Goal: Task Accomplishment & Management: Use online tool/utility

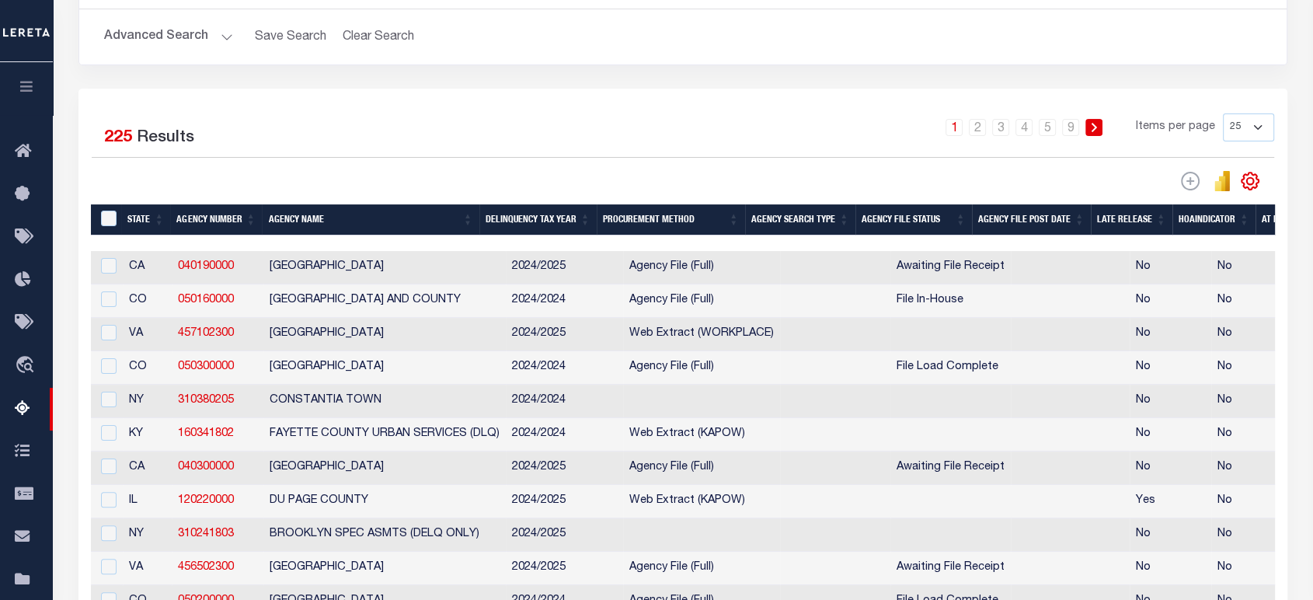
scroll to position [259, 0]
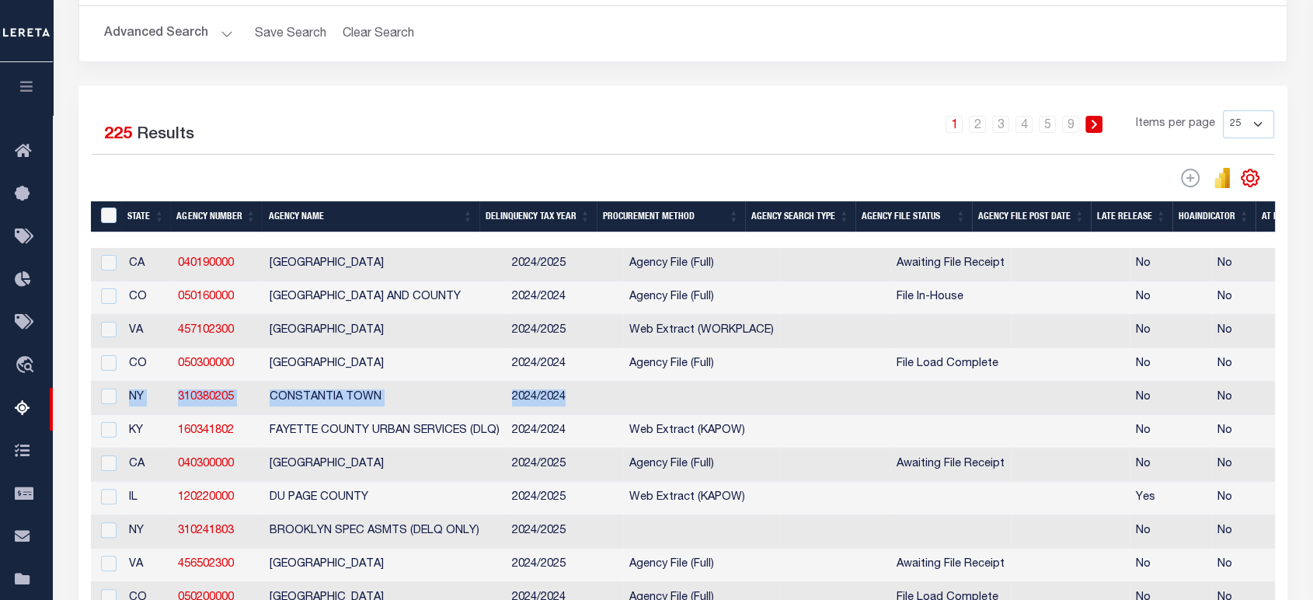
drag, startPoint x: 126, startPoint y: 412, endPoint x: 689, endPoint y: 409, distance: 563.2
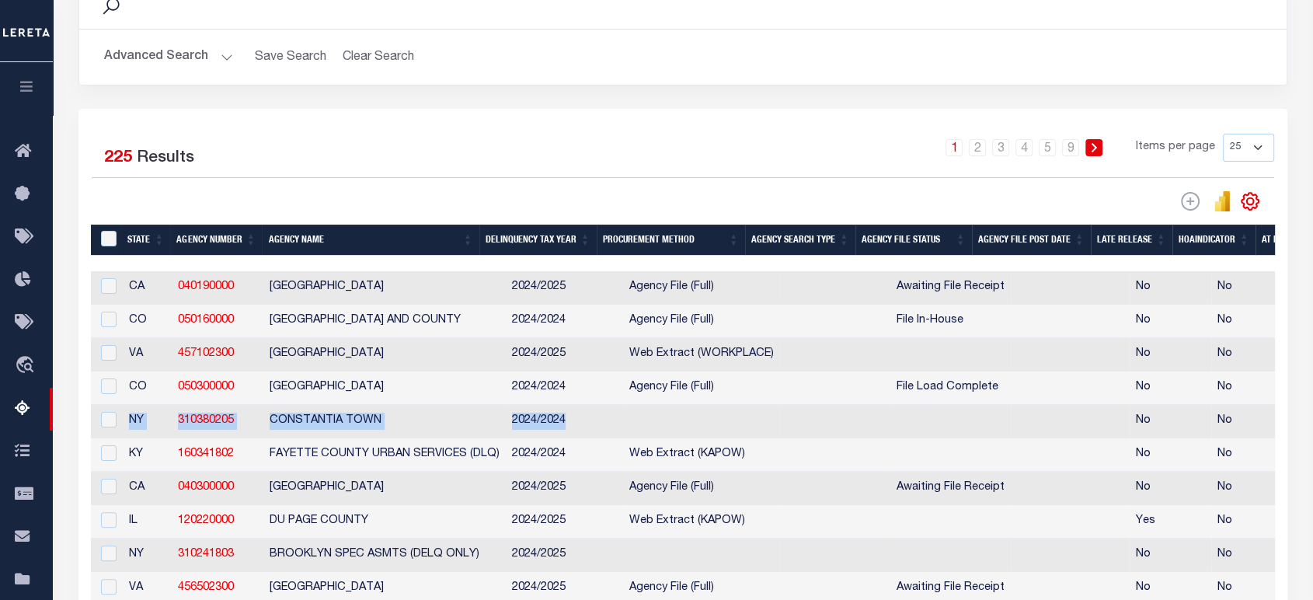
scroll to position [86, 0]
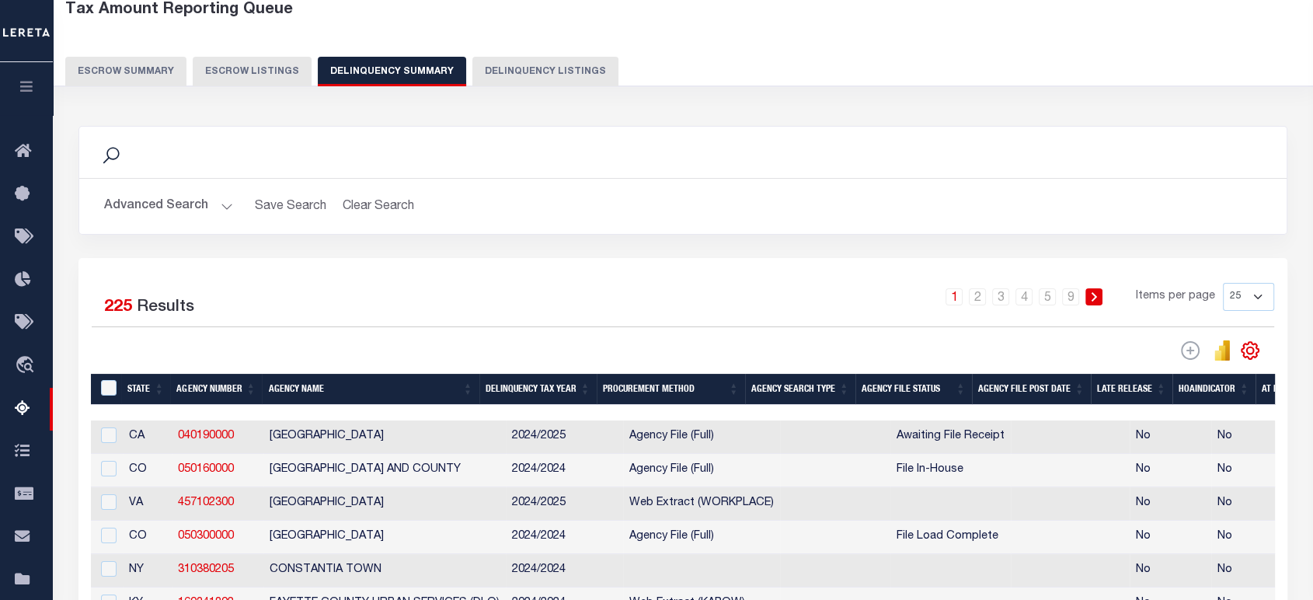
click at [372, 336] on div "Selected 225 Results 1 2 3 4 5 … 9 Items per page 25 100 200 500 1000" at bounding box center [682, 322] width 1207 height 78
click at [21, 91] on icon "button" at bounding box center [27, 86] width 18 height 14
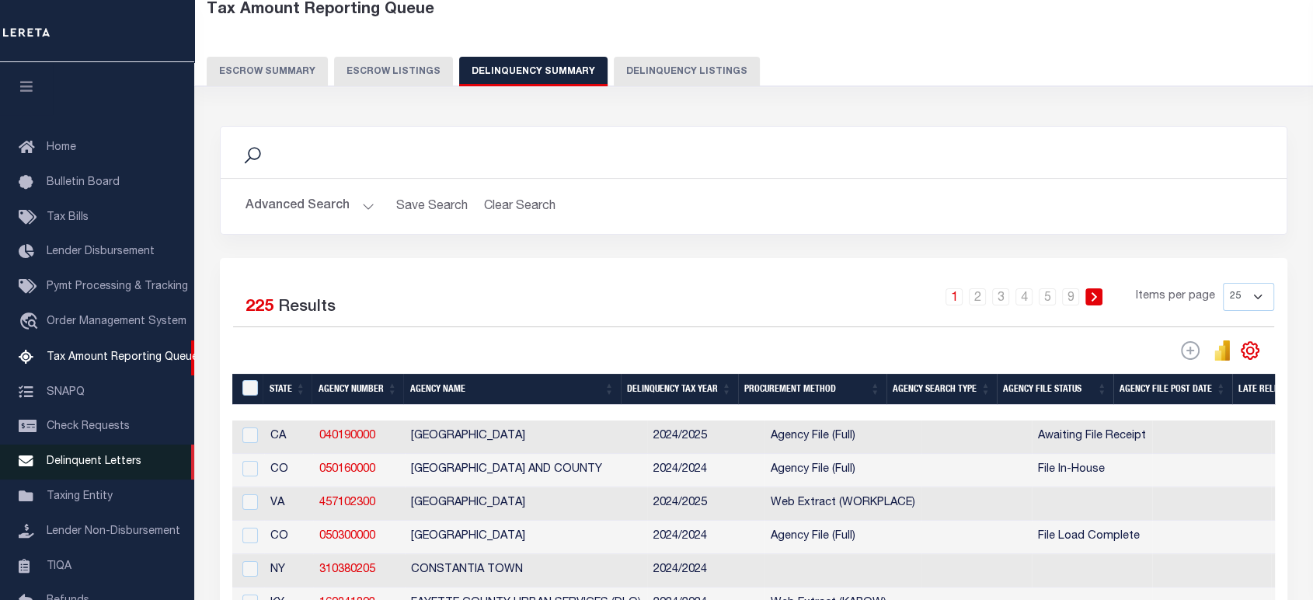
click at [93, 459] on link "Delinquent Letters" at bounding box center [97, 461] width 194 height 35
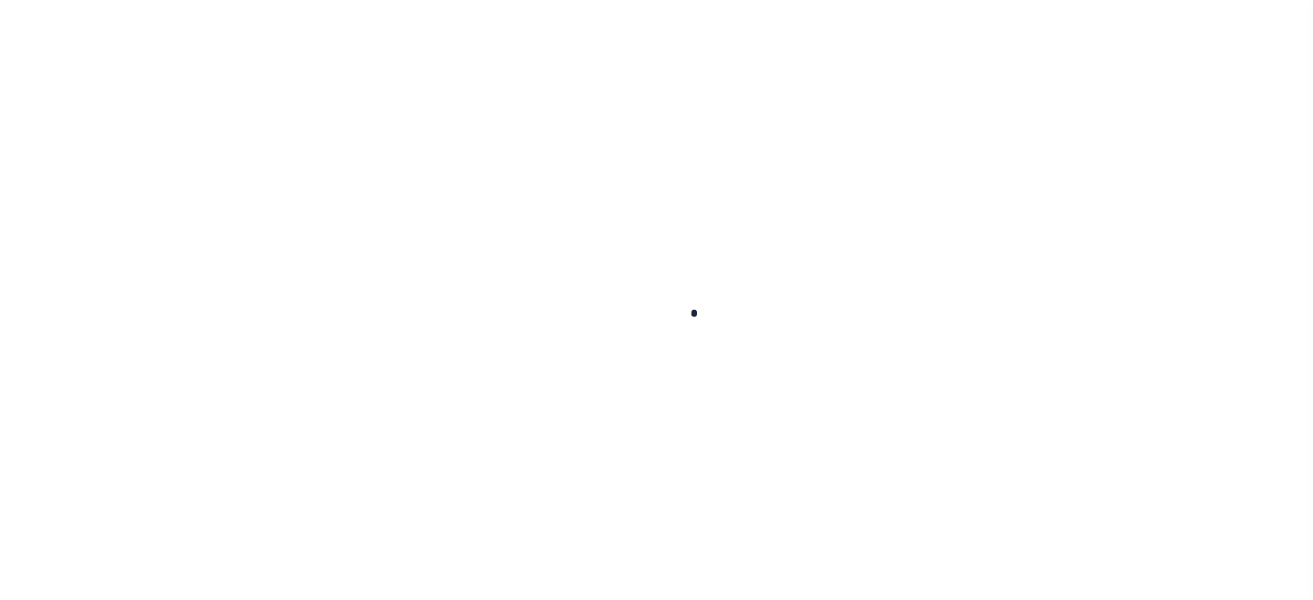
scroll to position [158, 0]
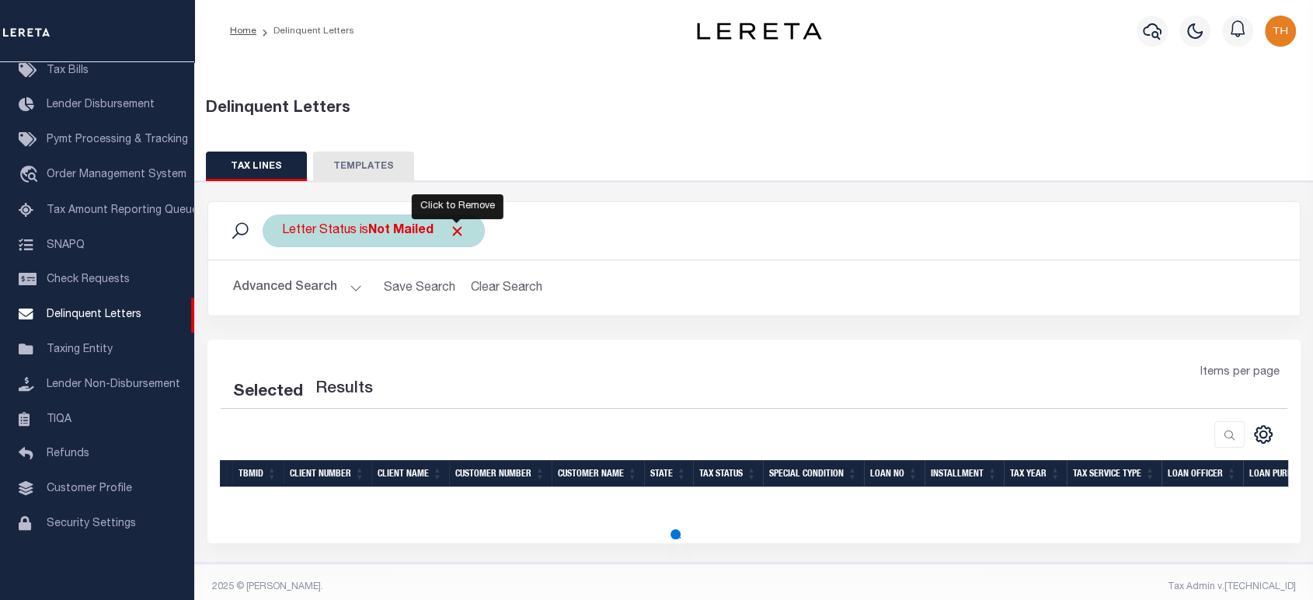
click at [451, 232] on span "Click to Remove" at bounding box center [457, 231] width 16 height 16
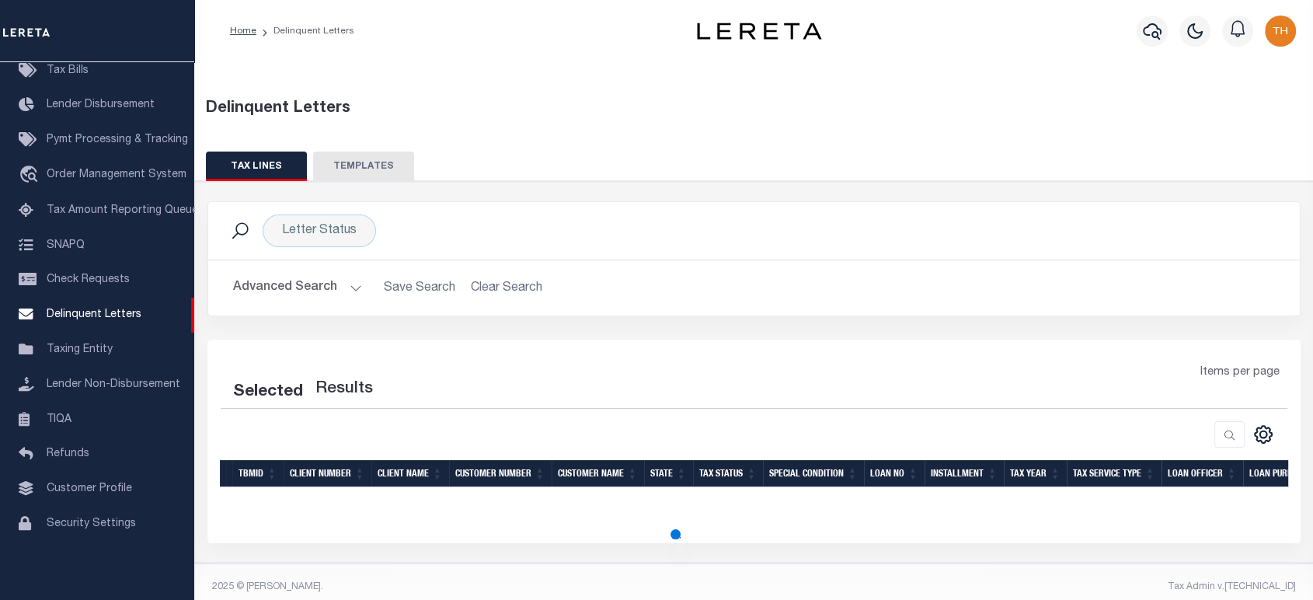
click at [292, 291] on button "Advanced Search" at bounding box center [297, 288] width 129 height 30
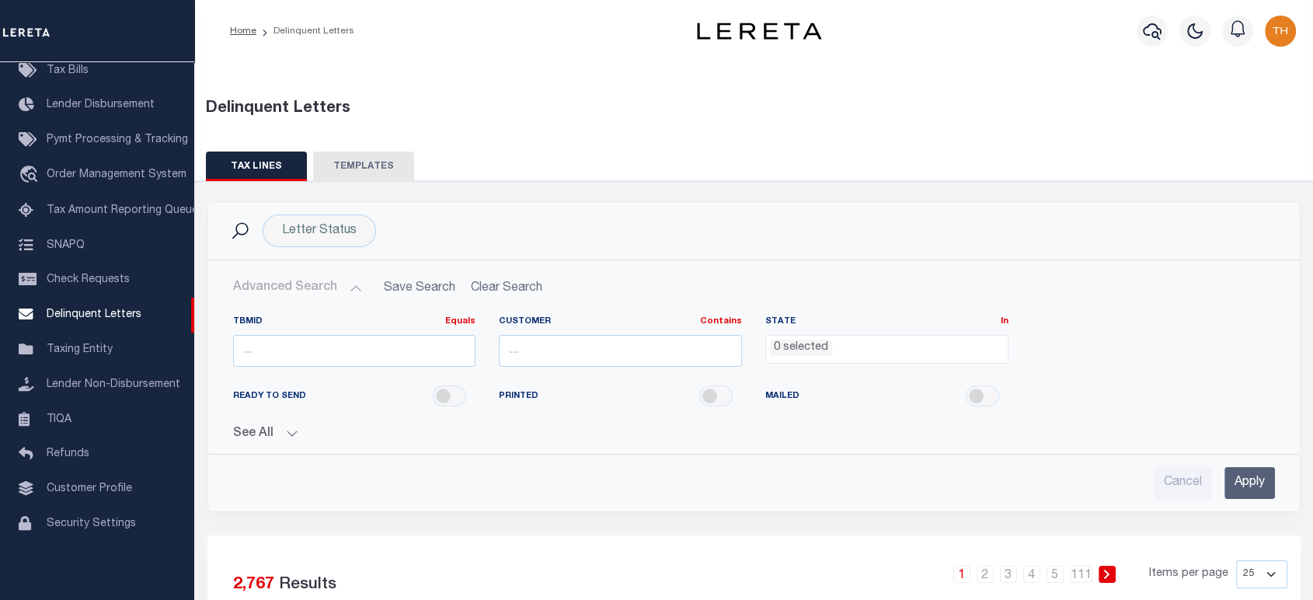
click at [260, 430] on button "See All" at bounding box center [754, 433] width 1042 height 15
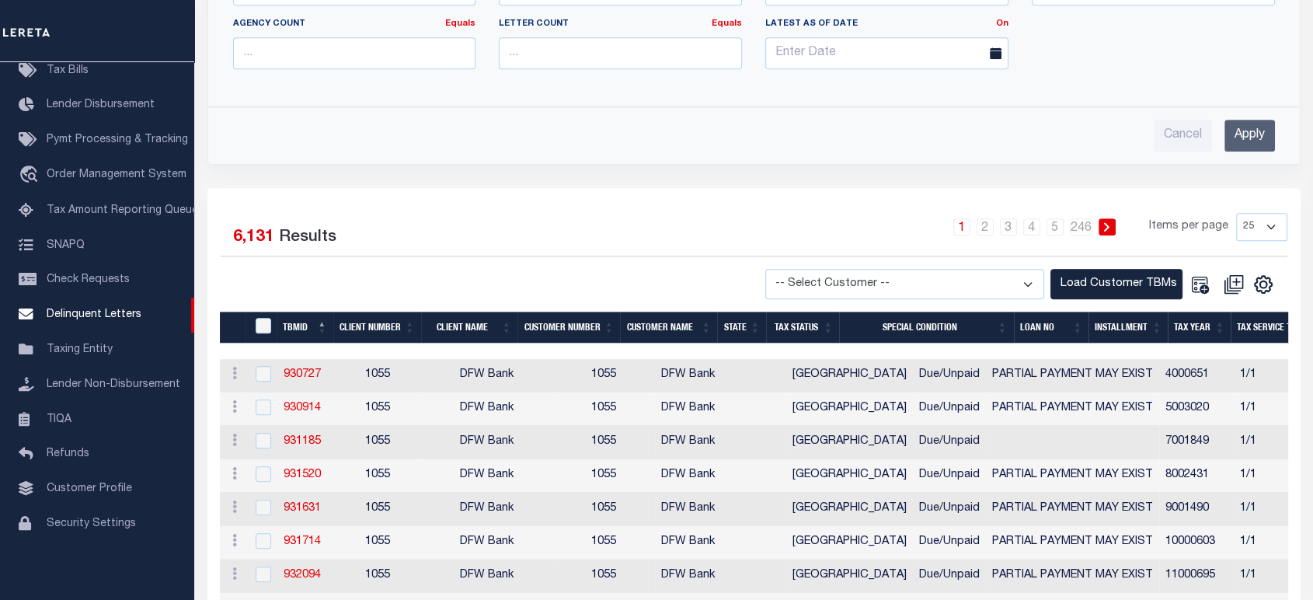
scroll to position [863, 0]
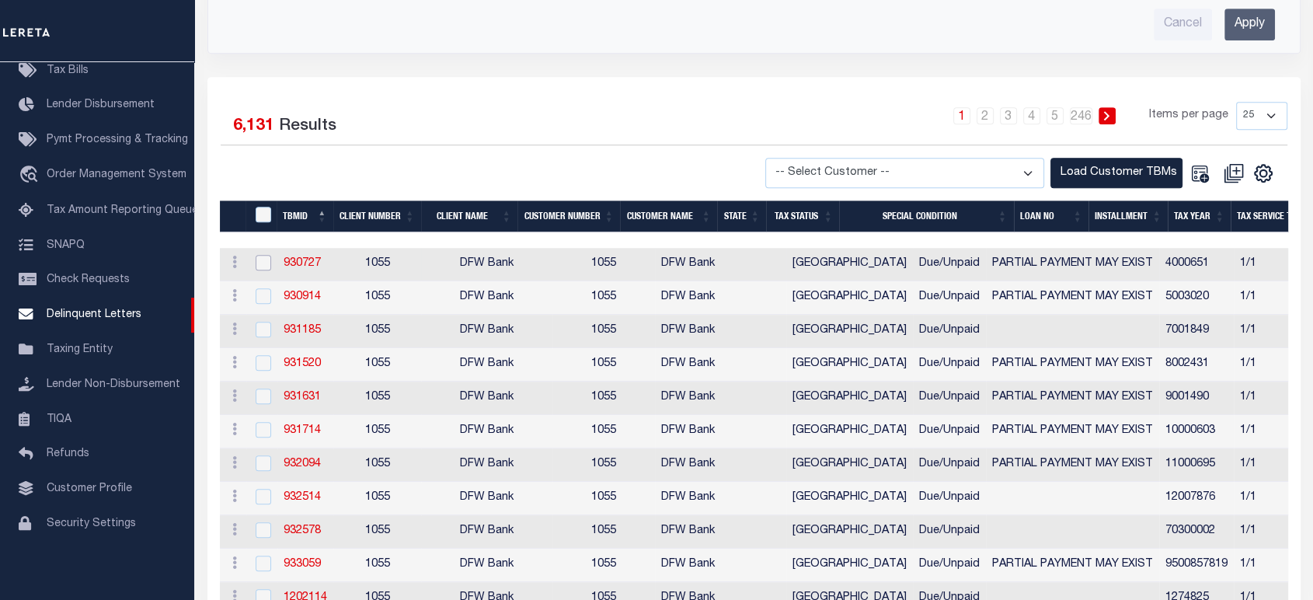
click at [264, 259] on input "checkbox" at bounding box center [264, 263] width 16 height 16
checkbox input "true"
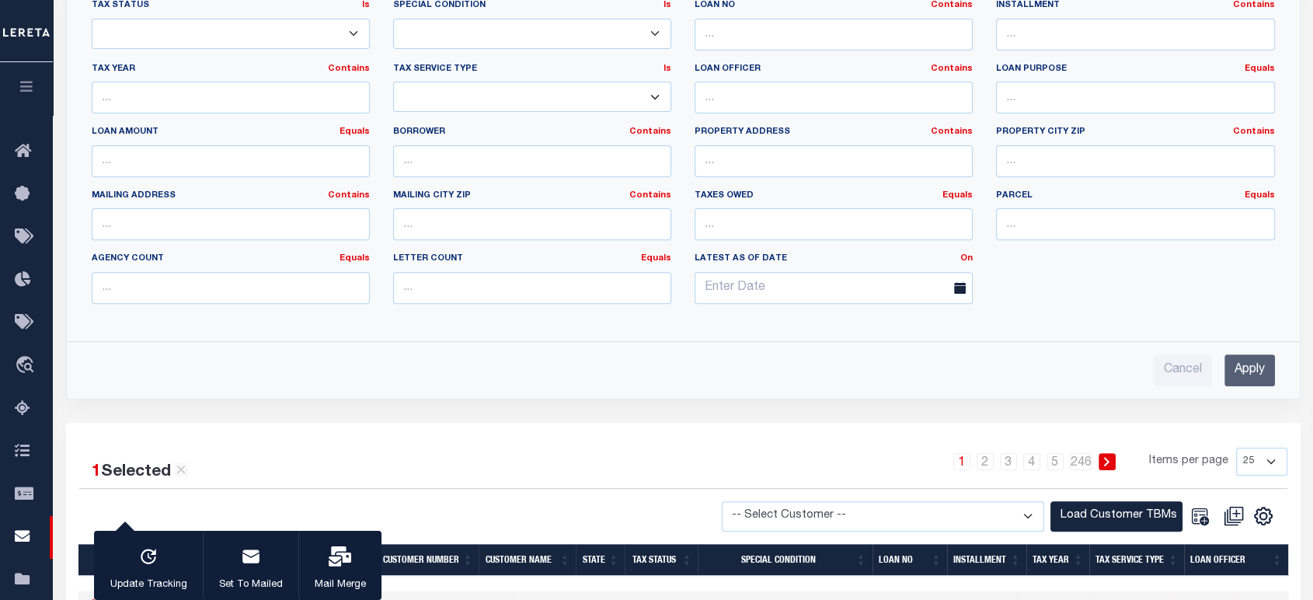
scroll to position [86, 0]
